Goal: Task Accomplishment & Management: Manage account settings

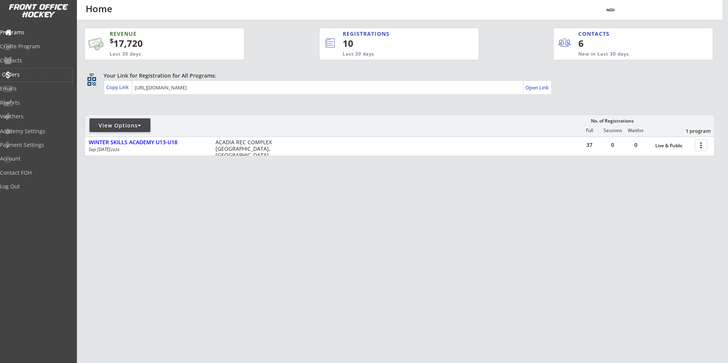
click at [30, 72] on div "Orders" at bounding box center [36, 74] width 69 height 5
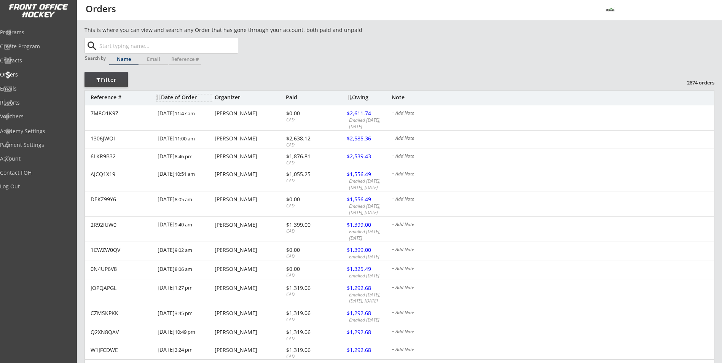
click at [182, 96] on div "Date of Order" at bounding box center [184, 97] width 56 height 5
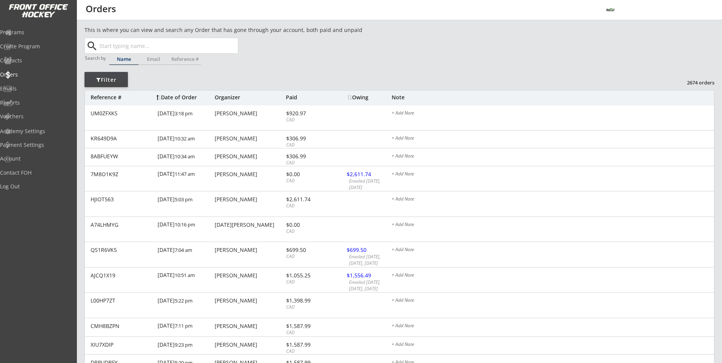
click at [169, 100] on div "Date of Order" at bounding box center [184, 97] width 56 height 5
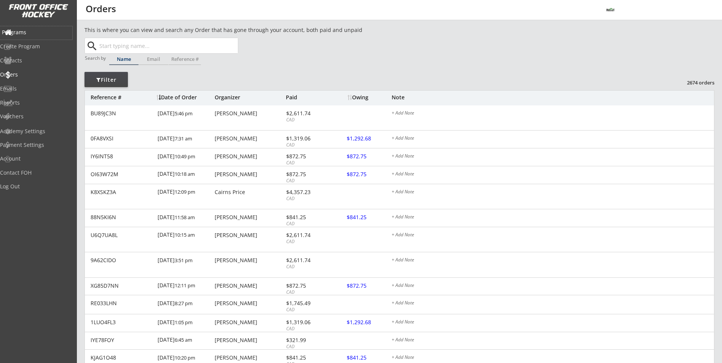
click at [33, 34] on div "Programs" at bounding box center [36, 32] width 69 height 5
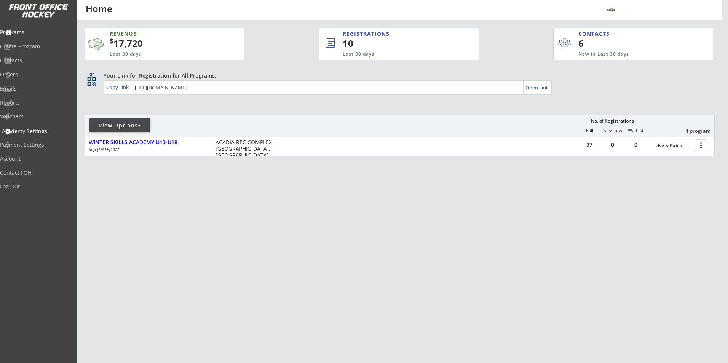
click at [27, 134] on div "Academy Settings" at bounding box center [36, 131] width 69 height 5
select select ""CAD""
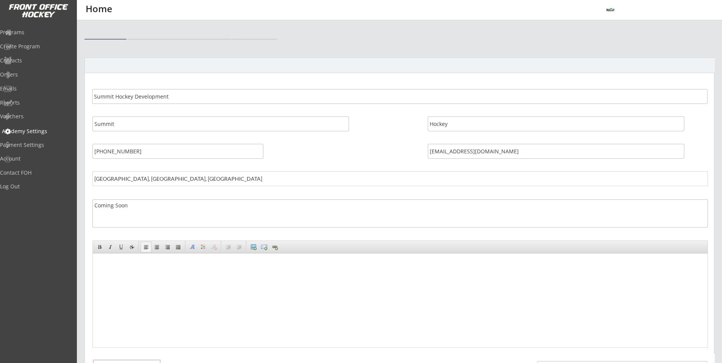
select select ""CAD""
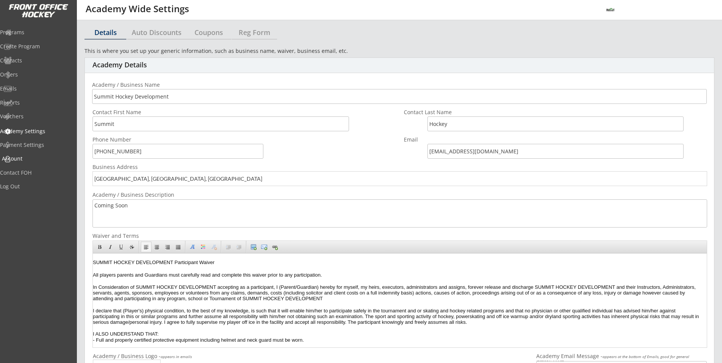
click at [30, 157] on div "Account" at bounding box center [36, 158] width 69 height 5
